Goal: Transaction & Acquisition: Purchase product/service

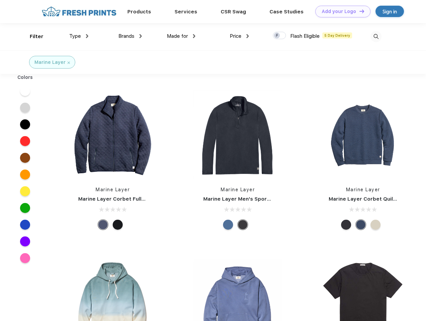
scroll to position [0, 0]
click at [341, 11] on link "Add your Logo Design Tool" at bounding box center [343, 12] width 55 height 12
click at [0, 0] on div "Design Tool" at bounding box center [0, 0] width 0 height 0
click at [359, 11] on link "Add your Logo Design Tool" at bounding box center [343, 12] width 55 height 12
click at [32, 36] on div "Filter" at bounding box center [37, 37] width 14 height 8
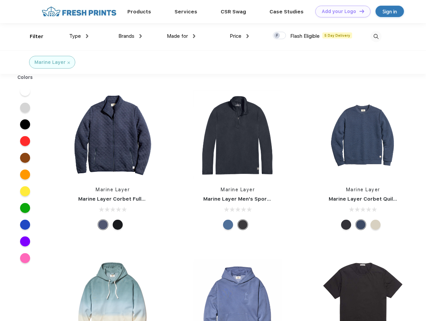
click at [79, 36] on span "Type" at bounding box center [75, 36] width 12 height 6
click at [130, 36] on span "Brands" at bounding box center [126, 36] width 16 height 6
click at [181, 36] on span "Made for" at bounding box center [177, 36] width 21 height 6
click at [240, 36] on span "Price" at bounding box center [236, 36] width 12 height 6
click at [280, 36] on div at bounding box center [279, 35] width 13 height 7
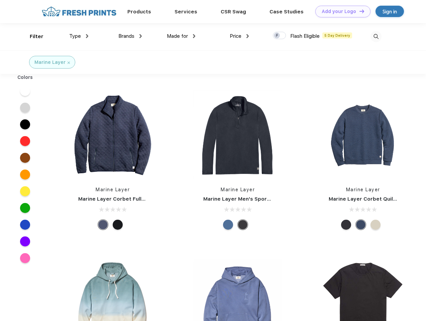
click at [277, 36] on input "checkbox" at bounding box center [275, 33] width 4 height 4
click at [376, 36] on img at bounding box center [376, 36] width 11 height 11
